Goal: Entertainment & Leisure: Browse casually

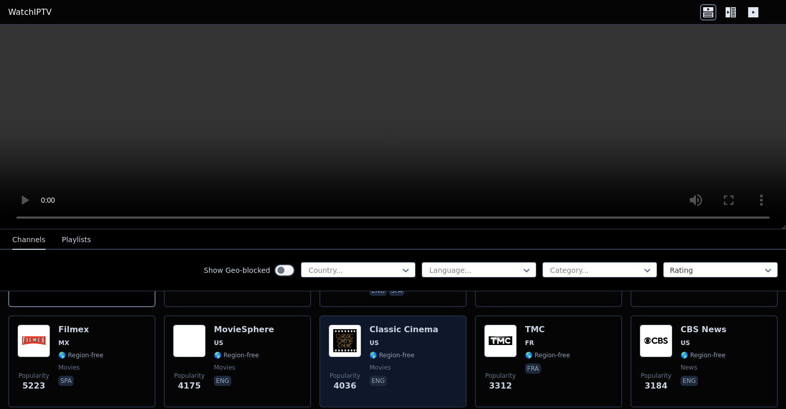
scroll to position [133, 0]
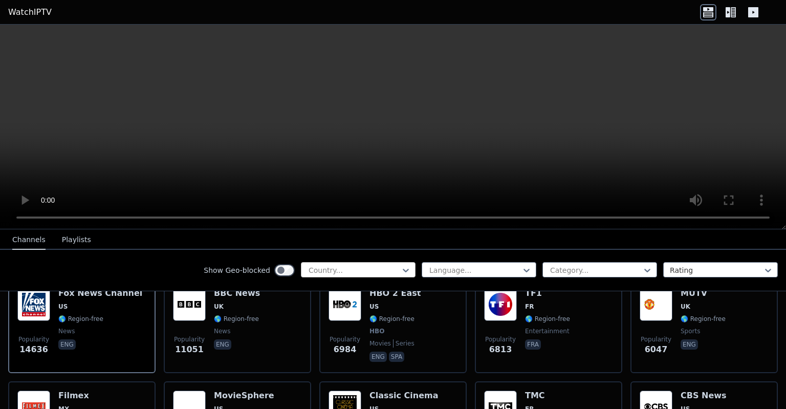
click at [364, 268] on div at bounding box center [353, 270] width 93 height 10
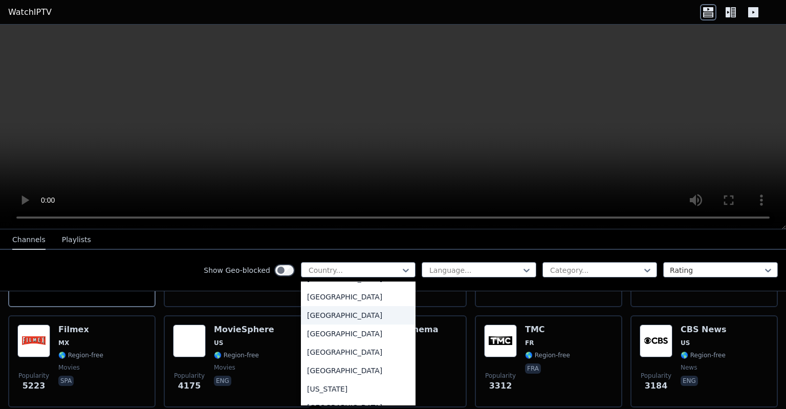
scroll to position [1260, 0]
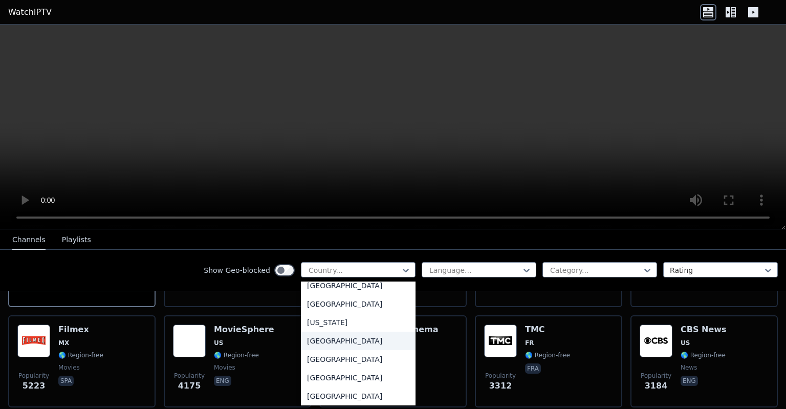
click at [336, 344] on div "[GEOGRAPHIC_DATA]" at bounding box center [358, 341] width 115 height 18
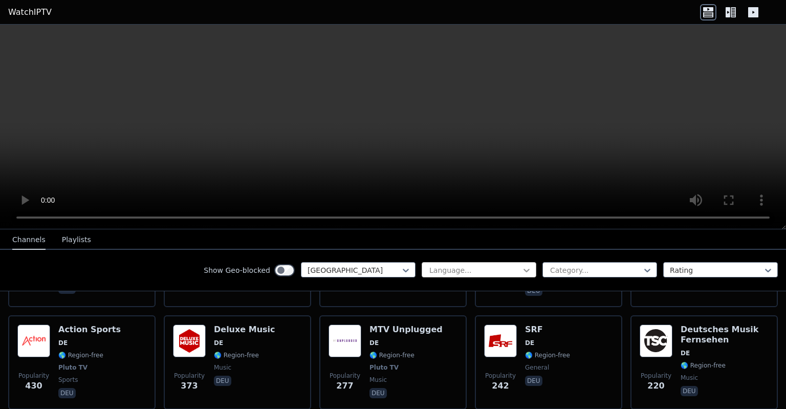
click at [527, 266] on icon at bounding box center [526, 270] width 10 height 10
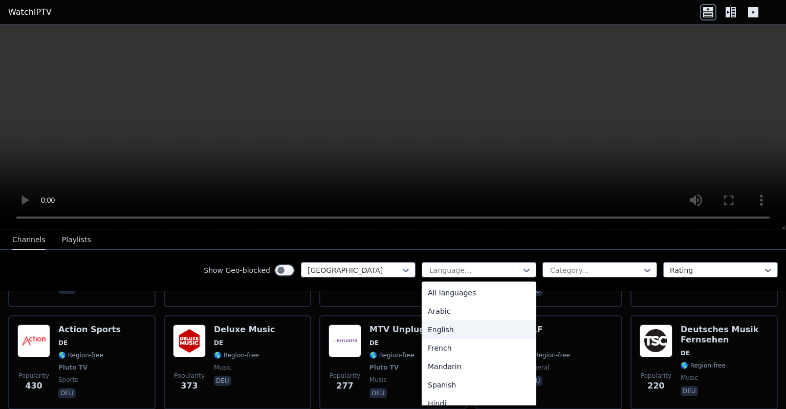
scroll to position [66, 0]
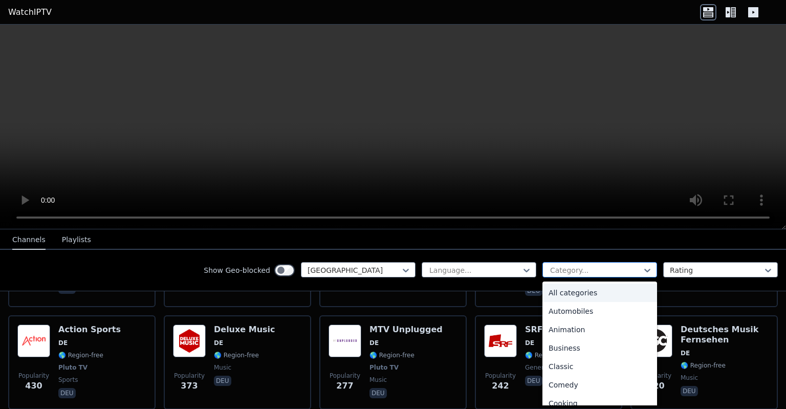
click at [626, 272] on div at bounding box center [595, 270] width 93 height 10
click at [624, 237] on nav "Channels Playlists" at bounding box center [393, 239] width 786 height 20
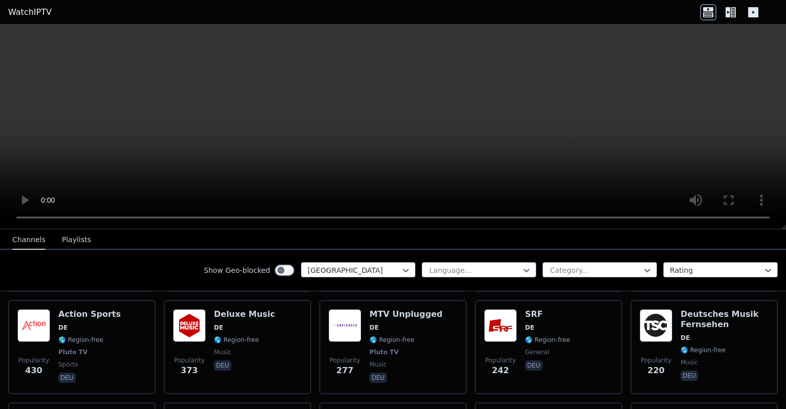
scroll to position [199, 0]
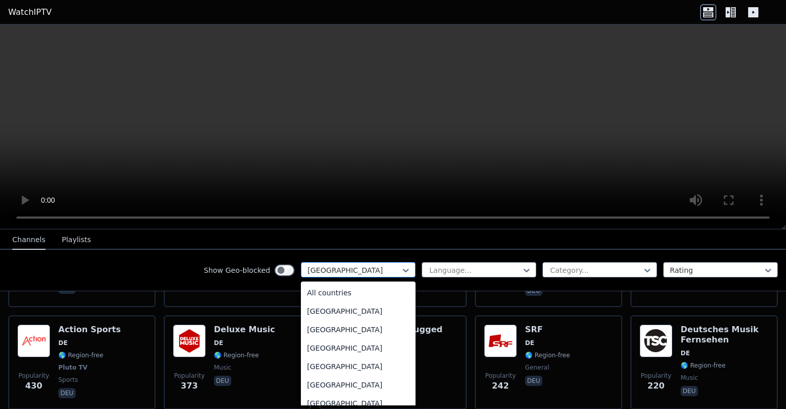
click at [393, 269] on div at bounding box center [353, 270] width 93 height 10
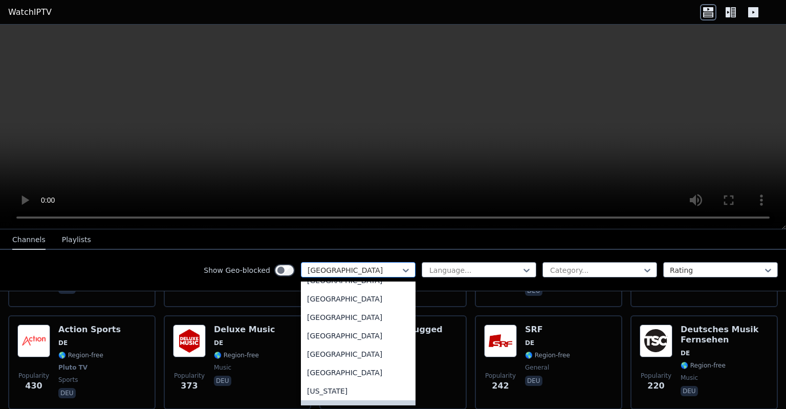
click at [392, 270] on div at bounding box center [353, 270] width 93 height 10
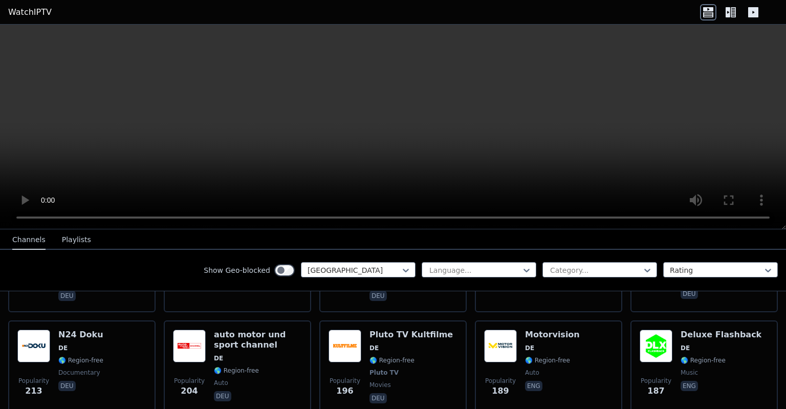
scroll to position [265, 0]
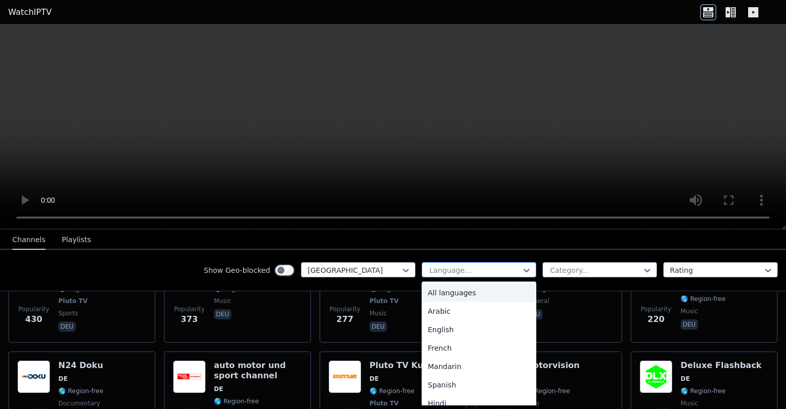
click at [480, 269] on div at bounding box center [474, 270] width 93 height 10
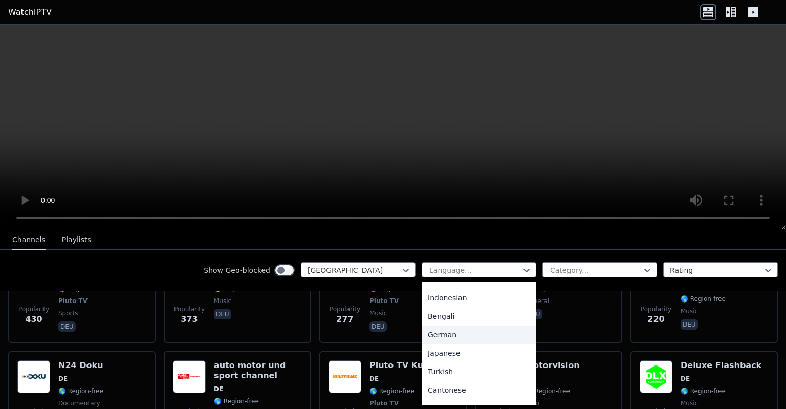
scroll to position [199, 0]
click at [457, 313] on div "German" at bounding box center [479, 315] width 115 height 18
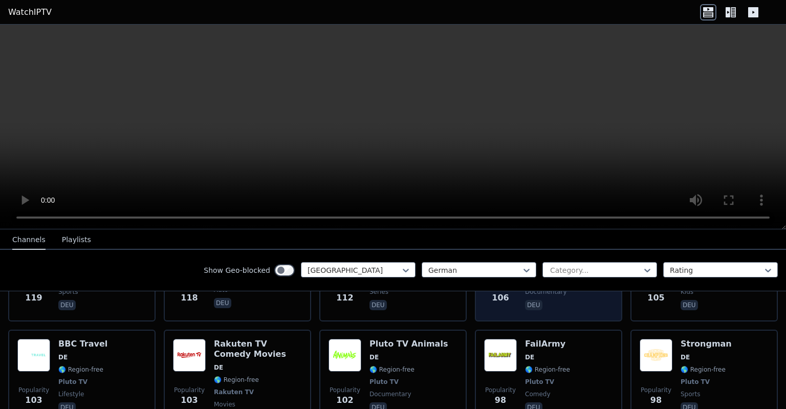
scroll to position [729, 0]
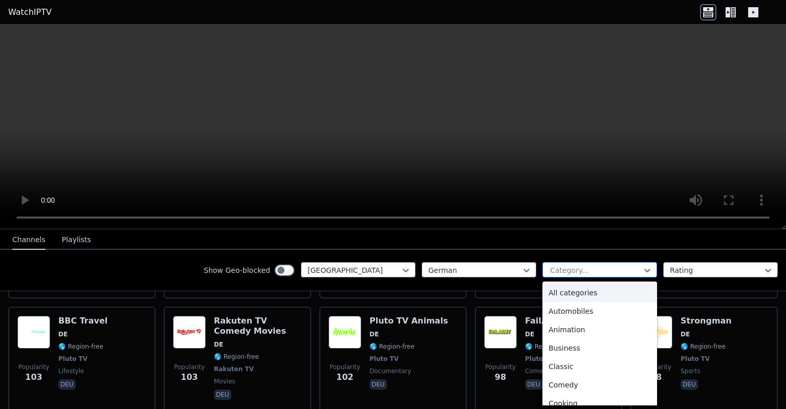
click at [575, 271] on div at bounding box center [595, 270] width 93 height 10
click at [569, 290] on div "All categories" at bounding box center [599, 292] width 115 height 18
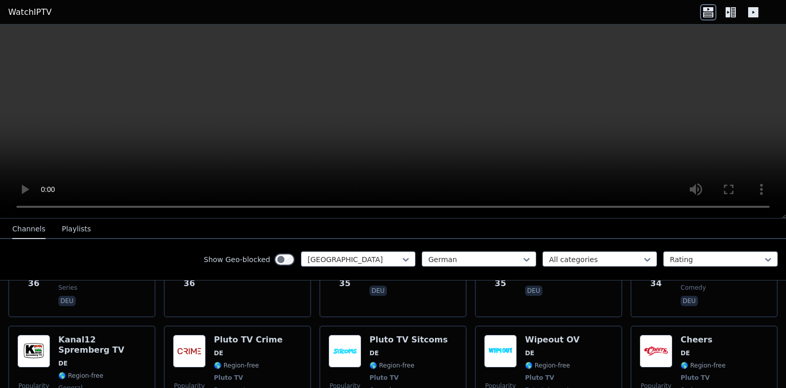
scroll to position [1356, 0]
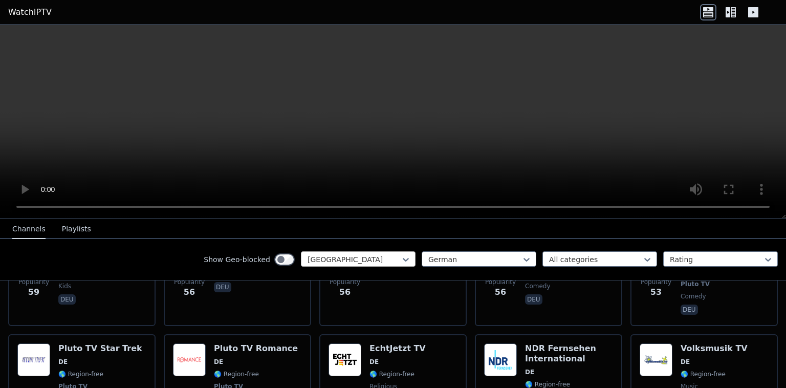
click at [362, 255] on div at bounding box center [353, 259] width 93 height 10
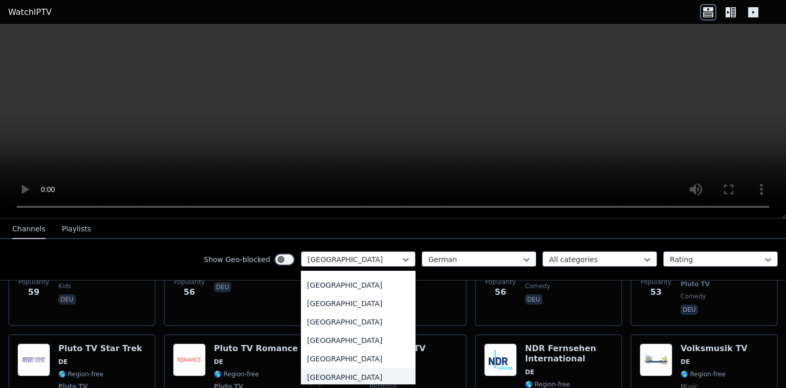
scroll to position [1581, 0]
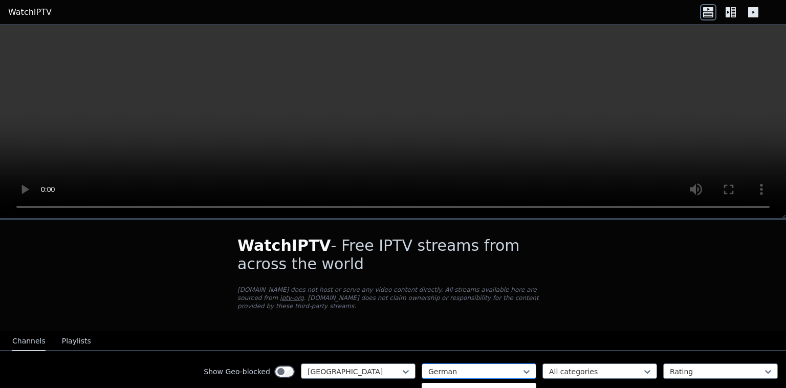
click at [467, 363] on div "German" at bounding box center [479, 370] width 115 height 15
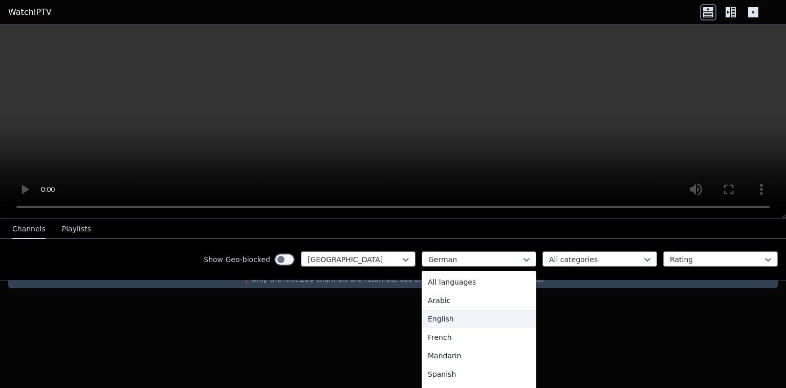
click at [468, 322] on div "English" at bounding box center [479, 319] width 115 height 18
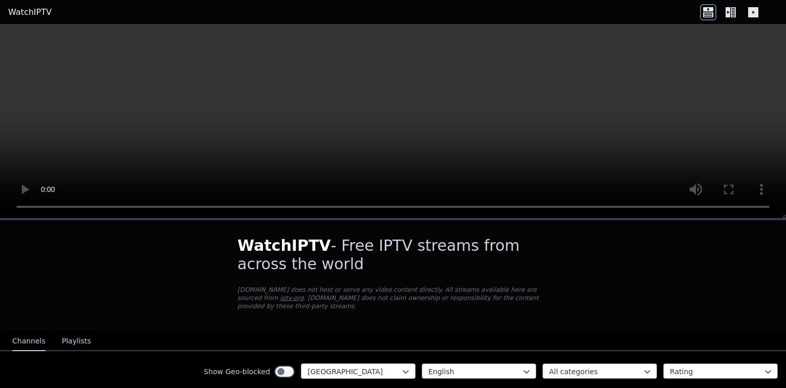
click at [342, 366] on div at bounding box center [353, 371] width 93 height 10
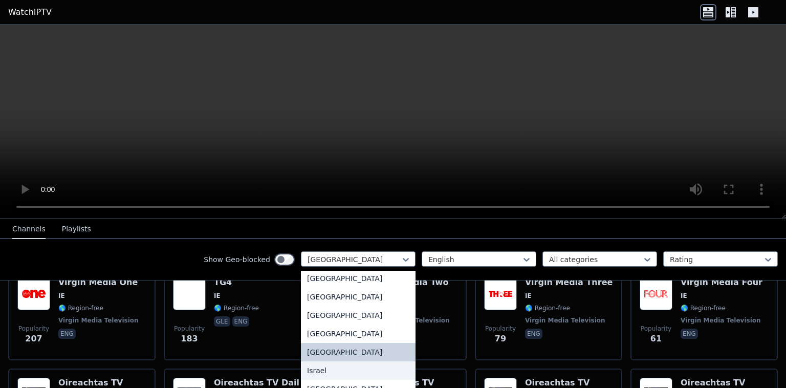
scroll to position [1607, 0]
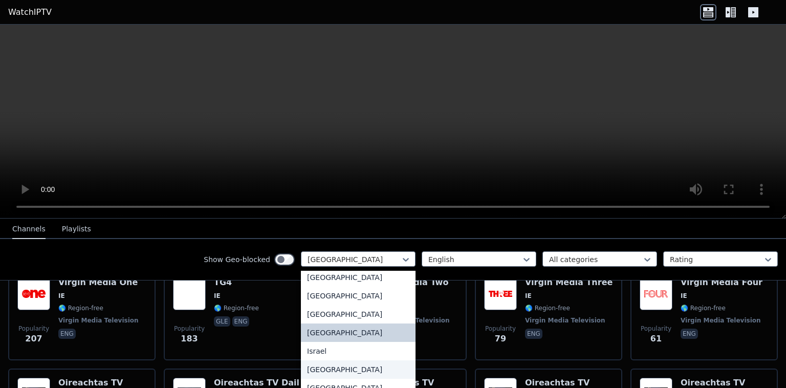
click at [326, 379] on div "[GEOGRAPHIC_DATA]" at bounding box center [358, 369] width 115 height 18
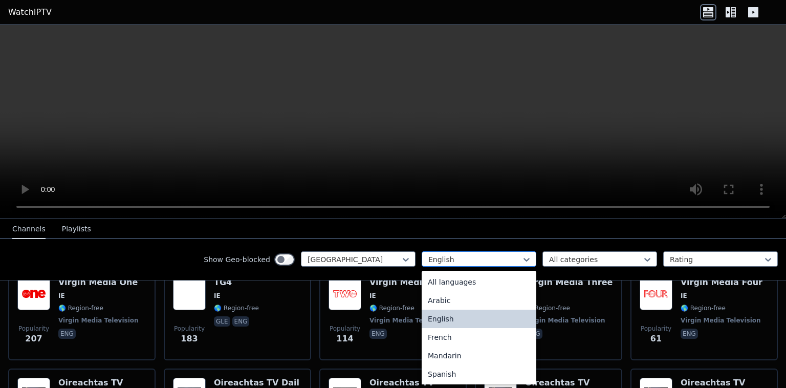
click at [488, 258] on div at bounding box center [474, 259] width 93 height 10
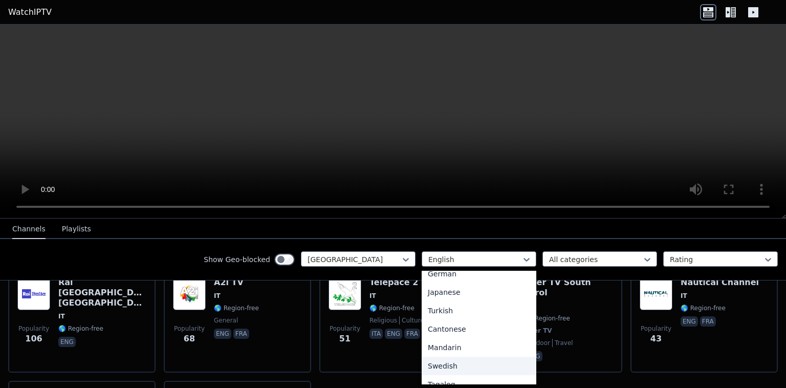
scroll to position [296, 0]
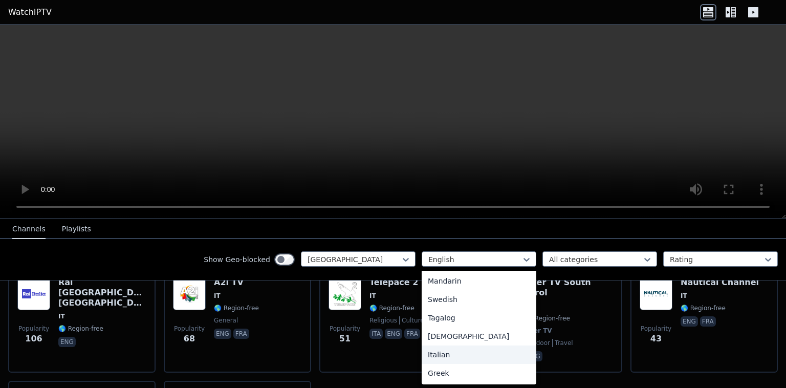
click at [454, 357] on div "Italian" at bounding box center [479, 354] width 115 height 18
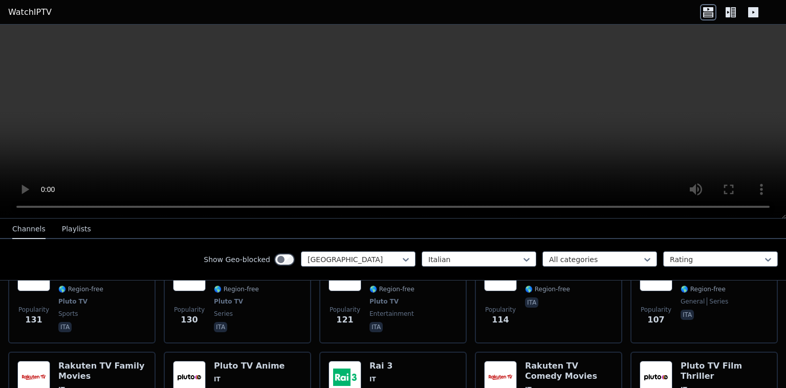
scroll to position [597, 0]
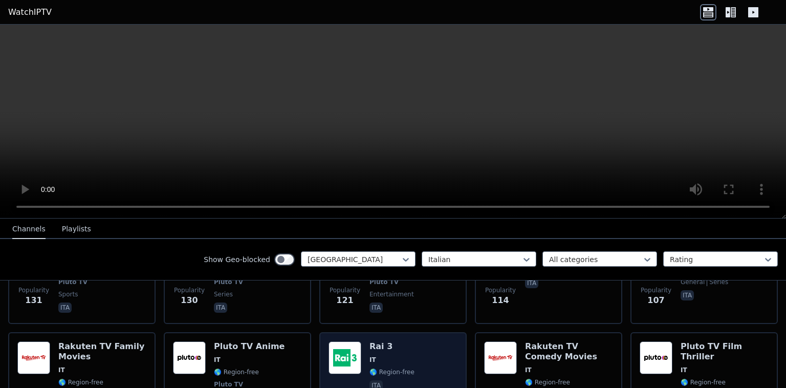
click at [390, 341] on h6 "Rai 3" at bounding box center [391, 346] width 45 height 10
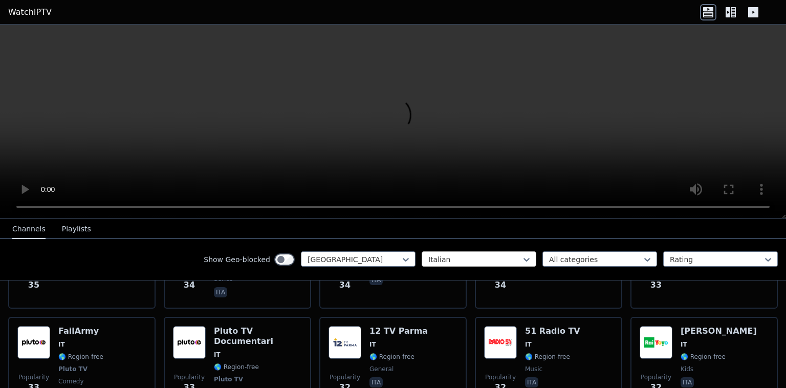
scroll to position [1591, 0]
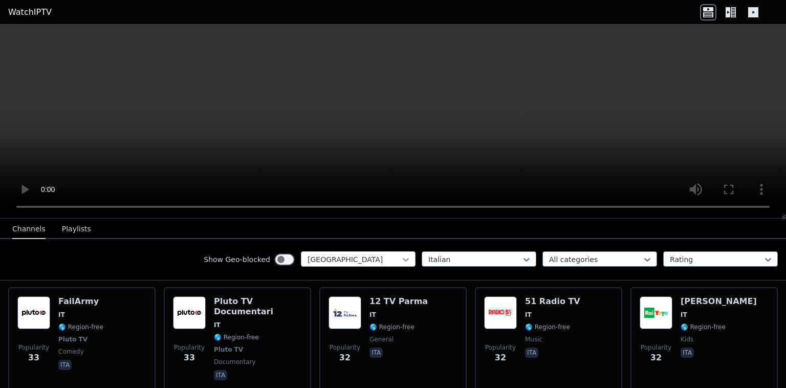
click at [402, 257] on icon at bounding box center [406, 259] width 10 height 10
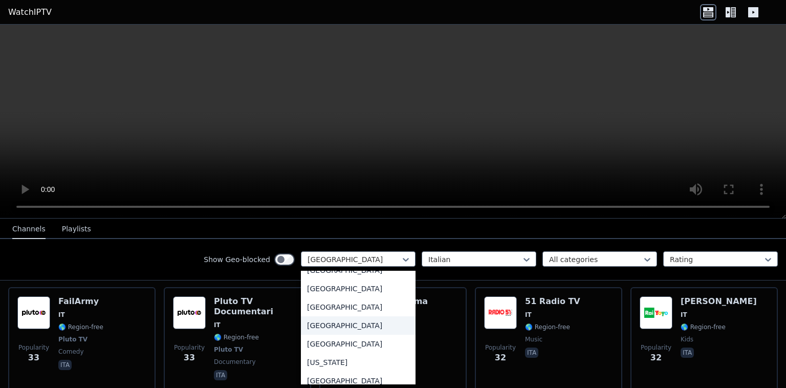
scroll to position [1180, 0]
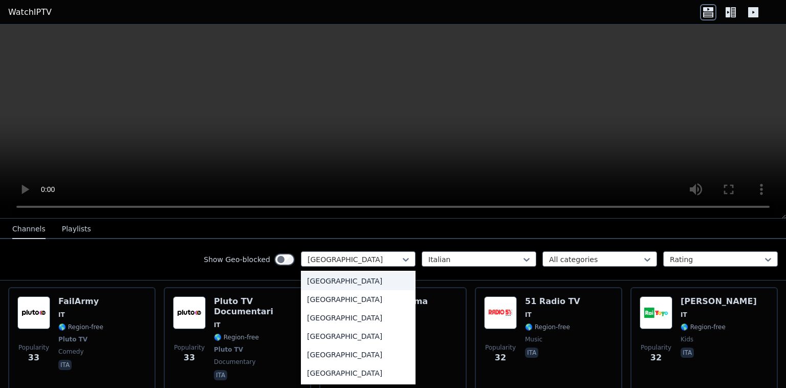
click at [345, 290] on div "[GEOGRAPHIC_DATA]" at bounding box center [358, 281] width 115 height 18
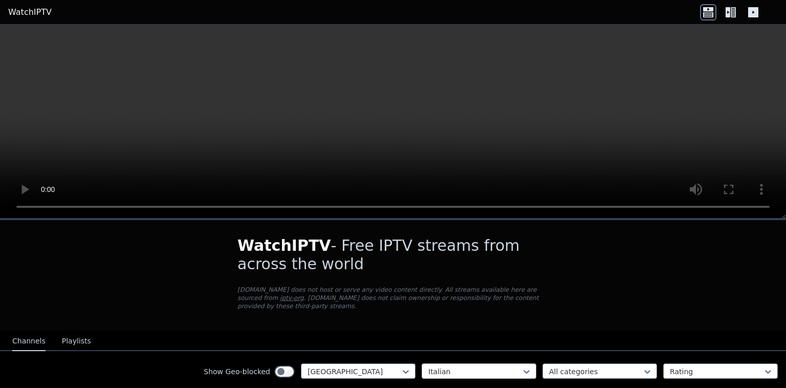
click at [461, 256] on h1 "WatchIPTV - Free IPTV streams from across the world" at bounding box center [392, 254] width 311 height 37
click at [474, 366] on div at bounding box center [474, 371] width 93 height 10
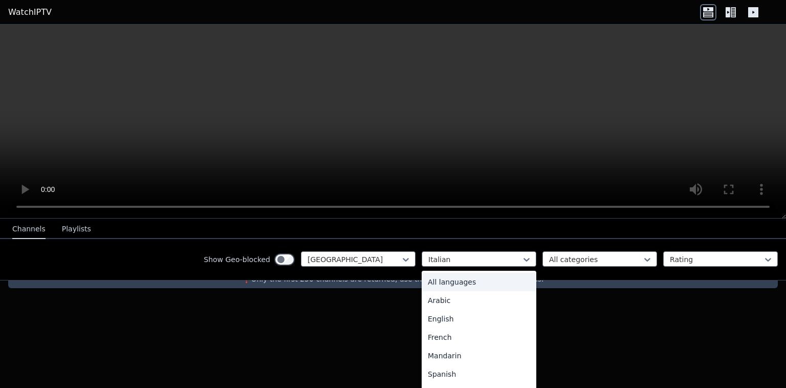
click at [460, 279] on div "All languages" at bounding box center [479, 282] width 115 height 18
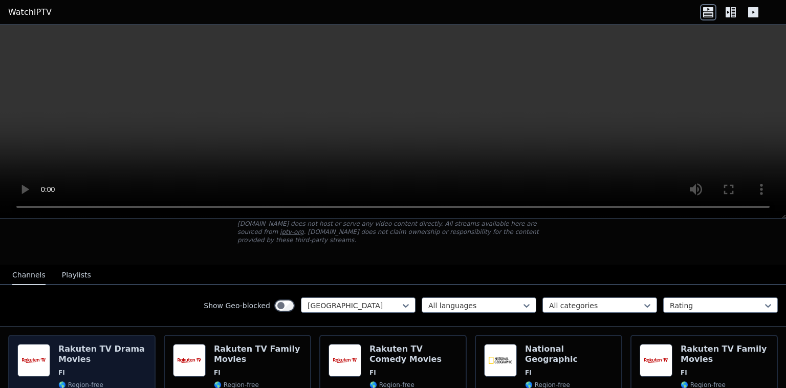
scroll to position [215, 0]
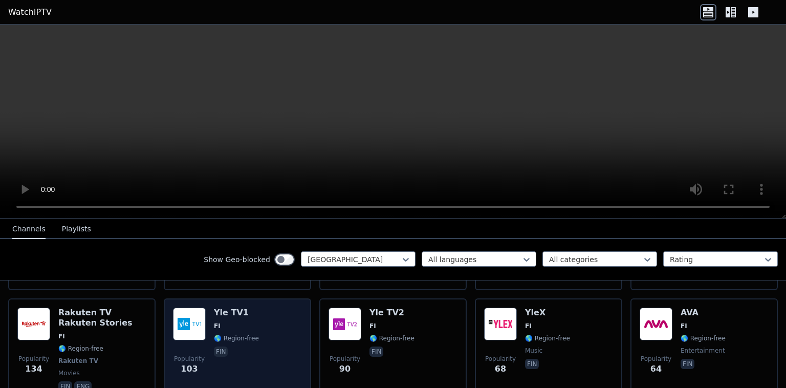
click at [228, 307] on h6 "Yle TV1" at bounding box center [236, 312] width 45 height 10
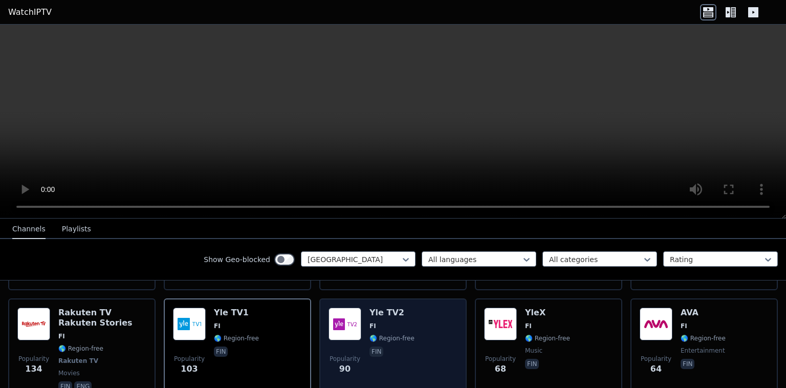
click at [400, 307] on h6 "Yle TV2" at bounding box center [391, 312] width 45 height 10
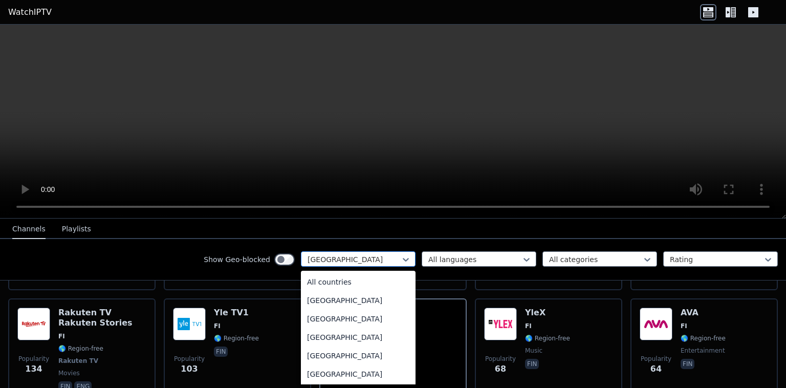
click at [328, 261] on div at bounding box center [353, 259] width 93 height 10
type input "***"
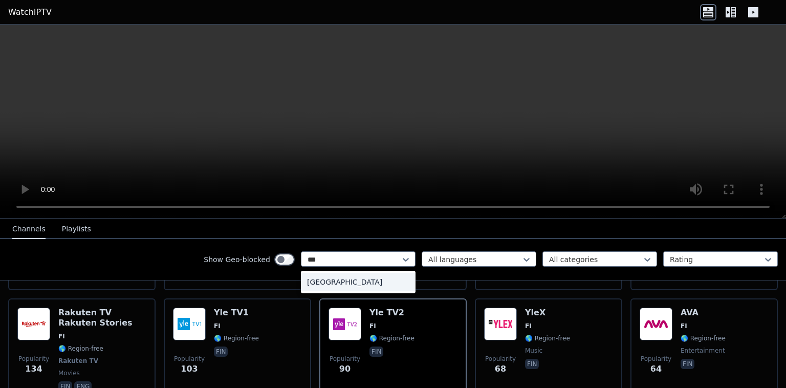
click at [336, 283] on div "[GEOGRAPHIC_DATA]" at bounding box center [358, 282] width 115 height 18
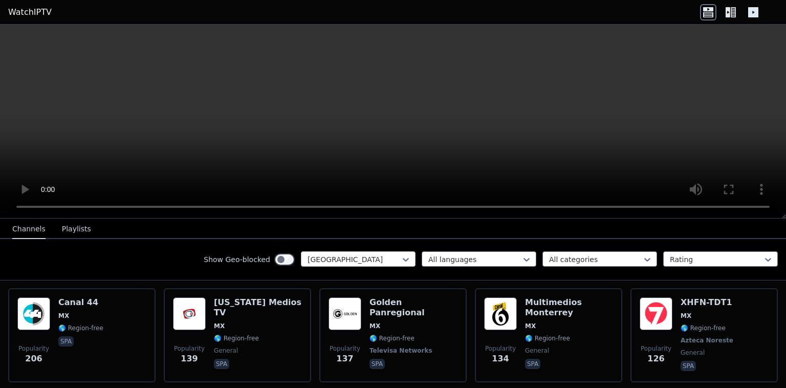
click at [332, 265] on div "[GEOGRAPHIC_DATA]" at bounding box center [358, 258] width 115 height 15
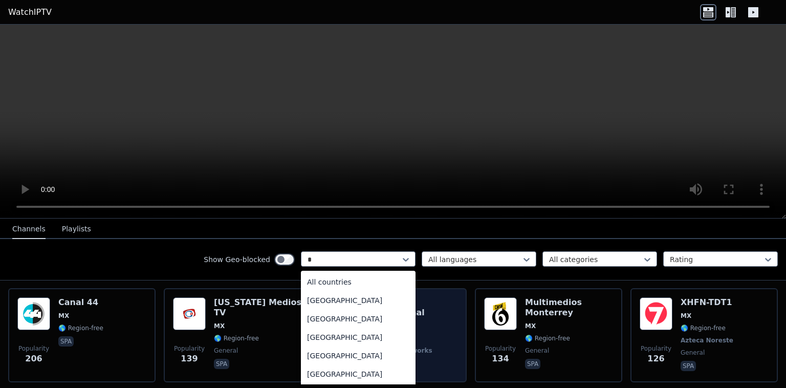
type input "**"
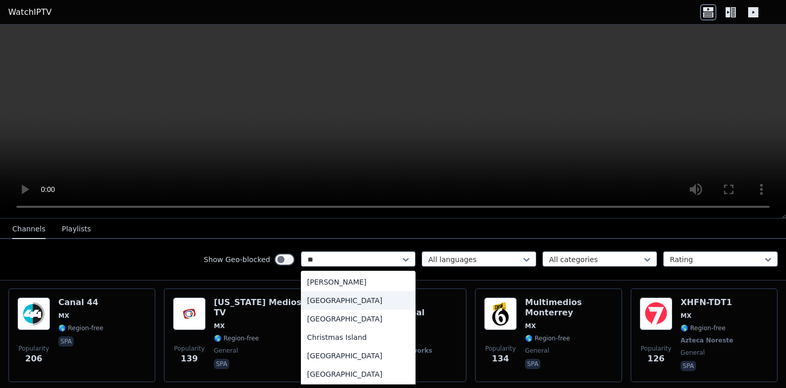
click at [333, 299] on div "[GEOGRAPHIC_DATA]" at bounding box center [358, 300] width 115 height 18
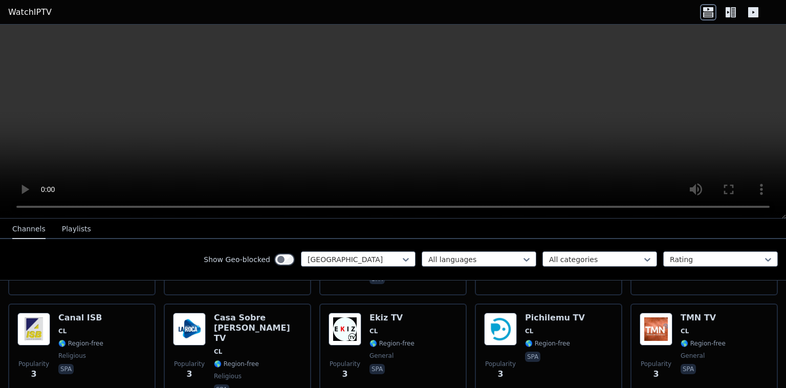
scroll to position [102, 0]
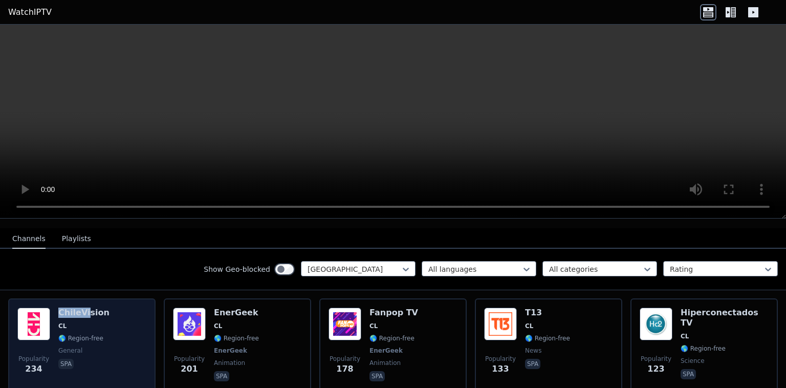
click at [80, 307] on h6 "ChileVision" at bounding box center [83, 312] width 51 height 10
click at [114, 334] on div "Popularity 234 ChileVision CL 🌎 Region-free general spa" at bounding box center [81, 345] width 129 height 76
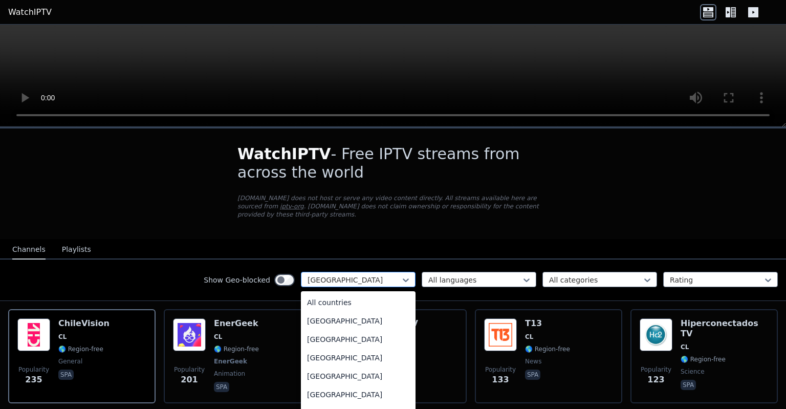
click at [355, 275] on div at bounding box center [353, 280] width 93 height 10
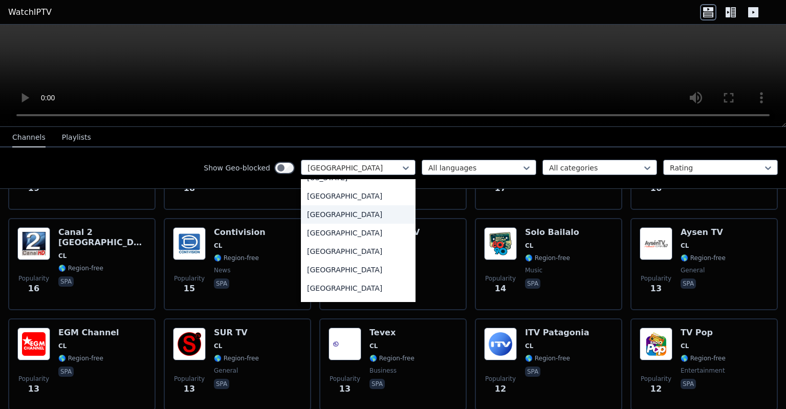
scroll to position [1501, 0]
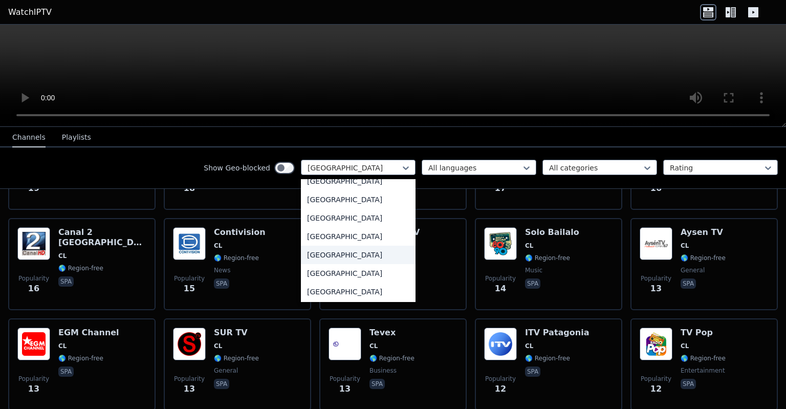
click at [349, 264] on div "[GEOGRAPHIC_DATA]" at bounding box center [358, 255] width 115 height 18
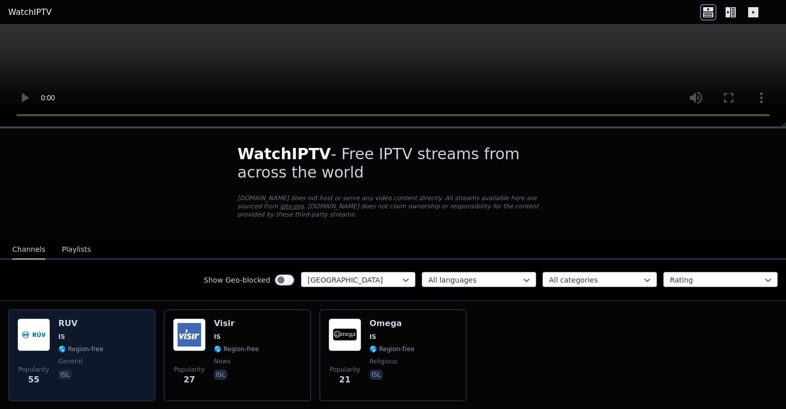
click at [132, 335] on div "Popularity 55 RUV IS 🌎 Region-free general isl" at bounding box center [81, 355] width 129 height 74
click at [106, 333] on div "Popularity 55 RUV IS 🌎 Region-free general isl" at bounding box center [81, 355] width 129 height 74
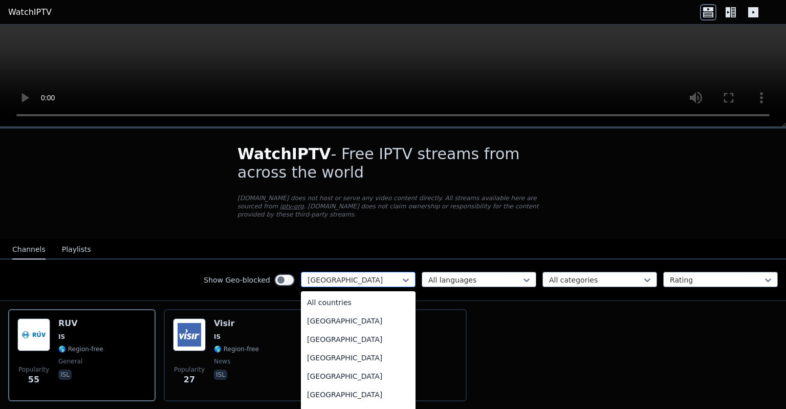
click at [374, 275] on div at bounding box center [353, 280] width 93 height 10
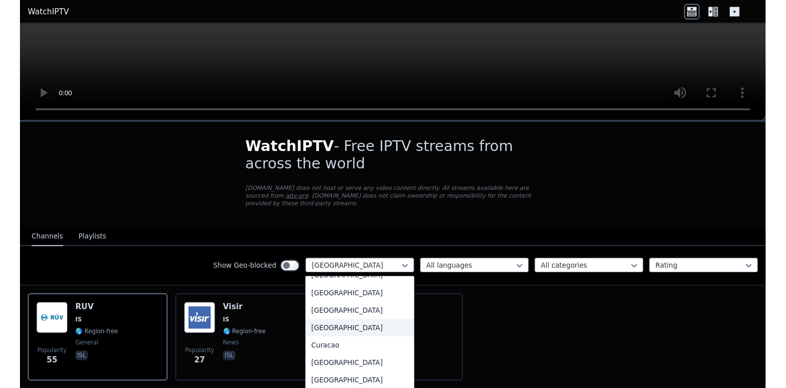
scroll to position [719, 0]
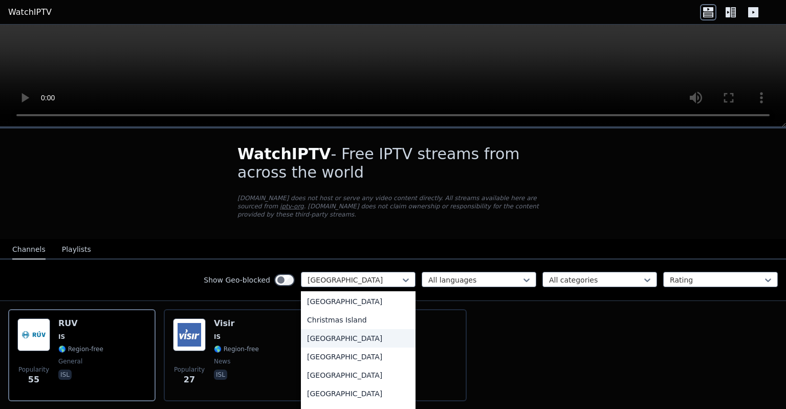
click at [329, 332] on div "[GEOGRAPHIC_DATA]" at bounding box center [358, 338] width 115 height 18
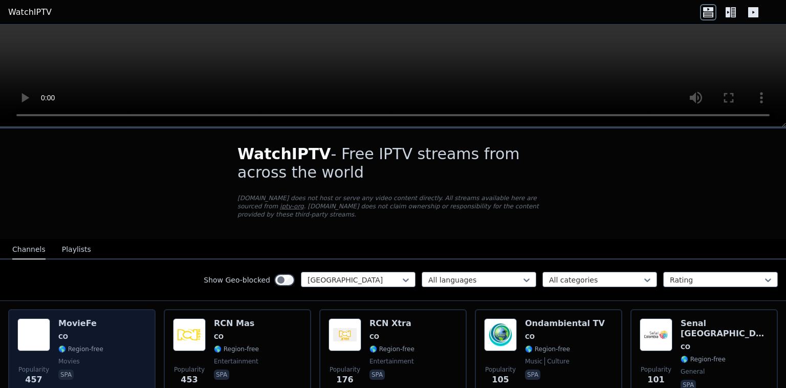
scroll to position [570, 0]
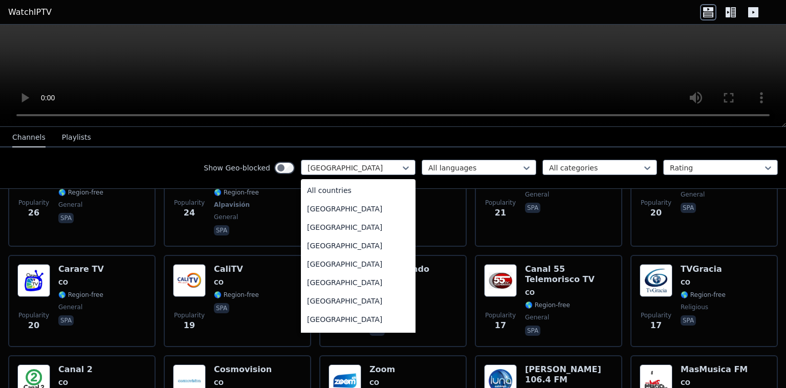
drag, startPoint x: 343, startPoint y: 164, endPoint x: 351, endPoint y: 204, distance: 40.3
click at [343, 164] on div at bounding box center [353, 168] width 93 height 10
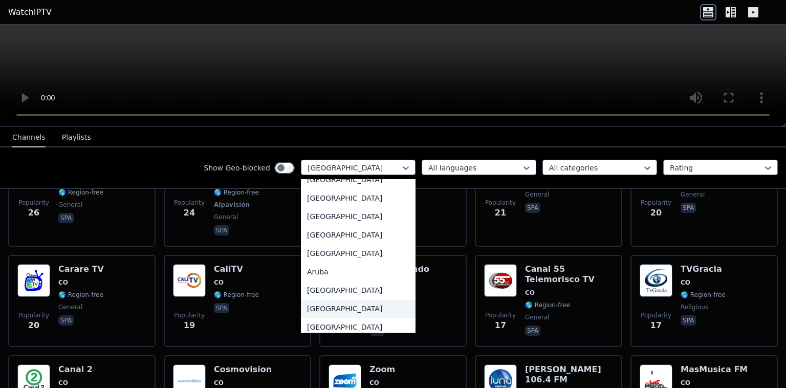
click at [328, 306] on div "[GEOGRAPHIC_DATA]" at bounding box center [358, 308] width 115 height 18
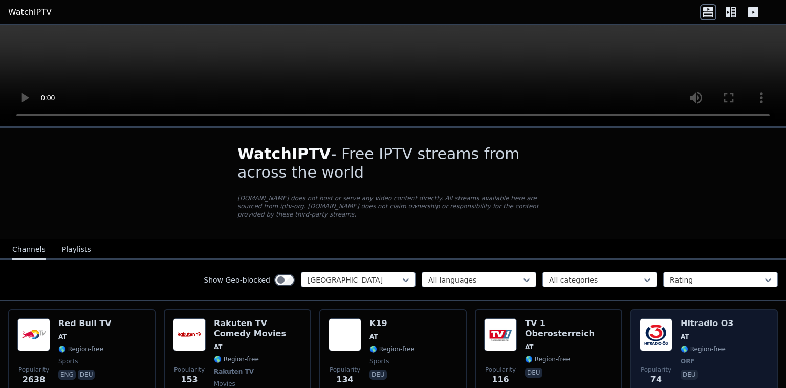
click at [639, 310] on div "Popularity 74 Hitradio O3 AT 🌎 Region-free ORF deu" at bounding box center [703, 361] width 147 height 104
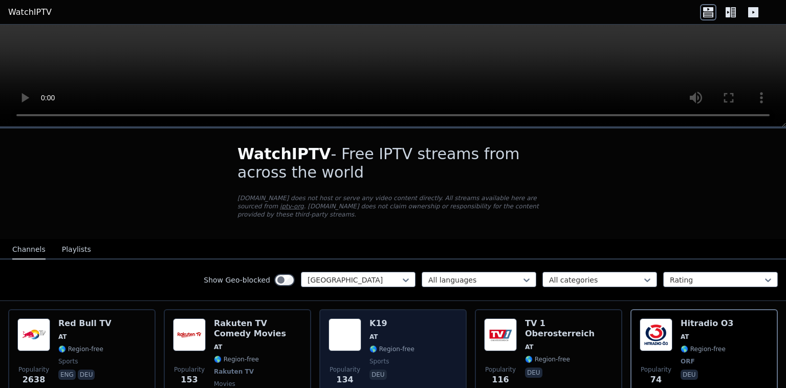
click at [404, 318] on h6 "K19" at bounding box center [391, 323] width 45 height 10
